Goal: Task Accomplishment & Management: Use online tool/utility

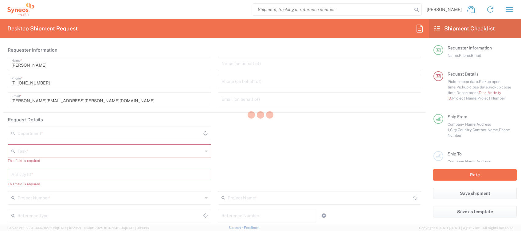
type input "4510"
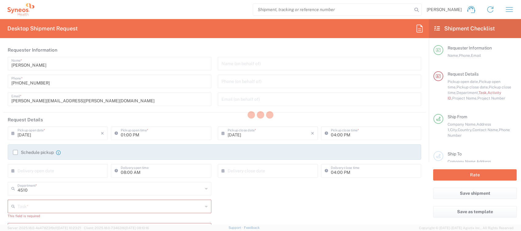
type input "[GEOGRAPHIC_DATA]"
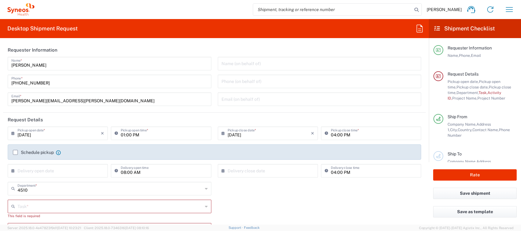
type input "Syneos Health Clinical [GEOGRAPHIC_DATA]"
click at [507, 8] on icon "button" at bounding box center [510, 10] width 10 height 10
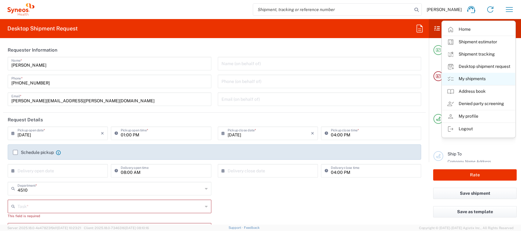
click at [481, 76] on link "My shipments" at bounding box center [478, 79] width 73 height 12
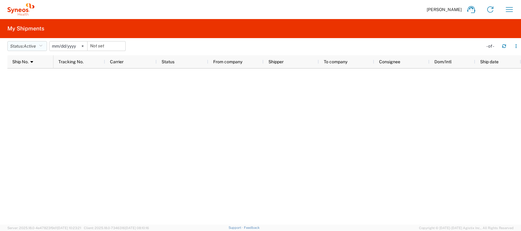
click at [42, 46] on icon "button" at bounding box center [40, 46] width 3 height 4
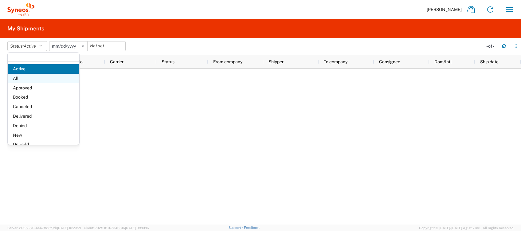
click at [31, 79] on span "All" at bounding box center [44, 79] width 72 height 10
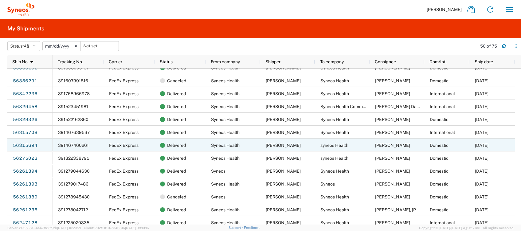
scroll to position [369, 0]
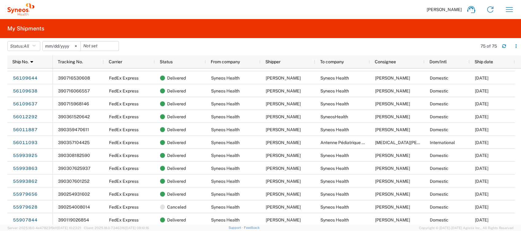
scroll to position [738, 0]
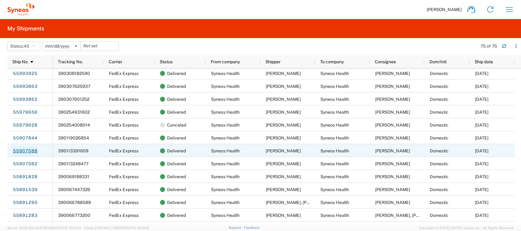
click at [28, 152] on link "55907088" at bounding box center [25, 151] width 25 height 10
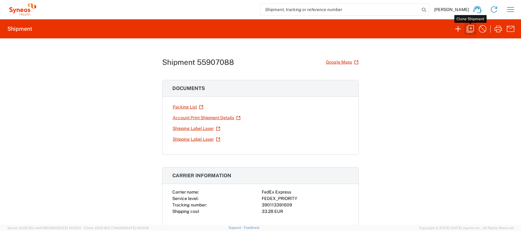
click at [471, 30] on icon "button" at bounding box center [471, 29] width 10 height 10
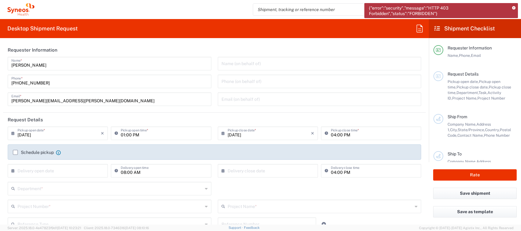
click at [121, 135] on input "01:00 PM" at bounding box center [164, 133] width 87 height 11
type input "02:00 PM"
click at [17, 151] on label "Schedule pickup" at bounding box center [33, 152] width 41 height 5
click at [15, 152] on input "Schedule pickup" at bounding box center [15, 152] width 0 height 0
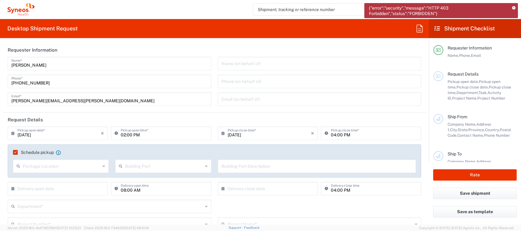
click at [428, 7] on span "{"error":"security","message":"HTTP 403 Forbidden","status":"FORBIDDEN"}" at bounding box center [438, 10] width 139 height 11
click at [408, 12] on span "{"error":"security","message":"HTTP 403 Forbidden","status":"FORBIDDEN"}" at bounding box center [438, 10] width 139 height 11
click at [515, 8] on icon at bounding box center [513, 7] width 3 height 3
